Goal: Information Seeking & Learning: Learn about a topic

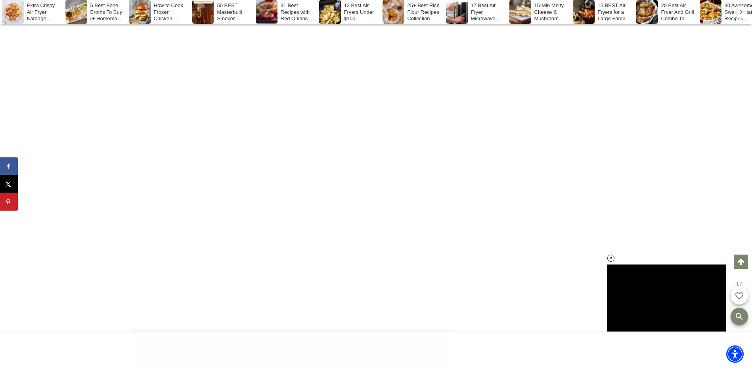
scroll to position [4246, 0]
